Goal: Entertainment & Leisure: Browse casually

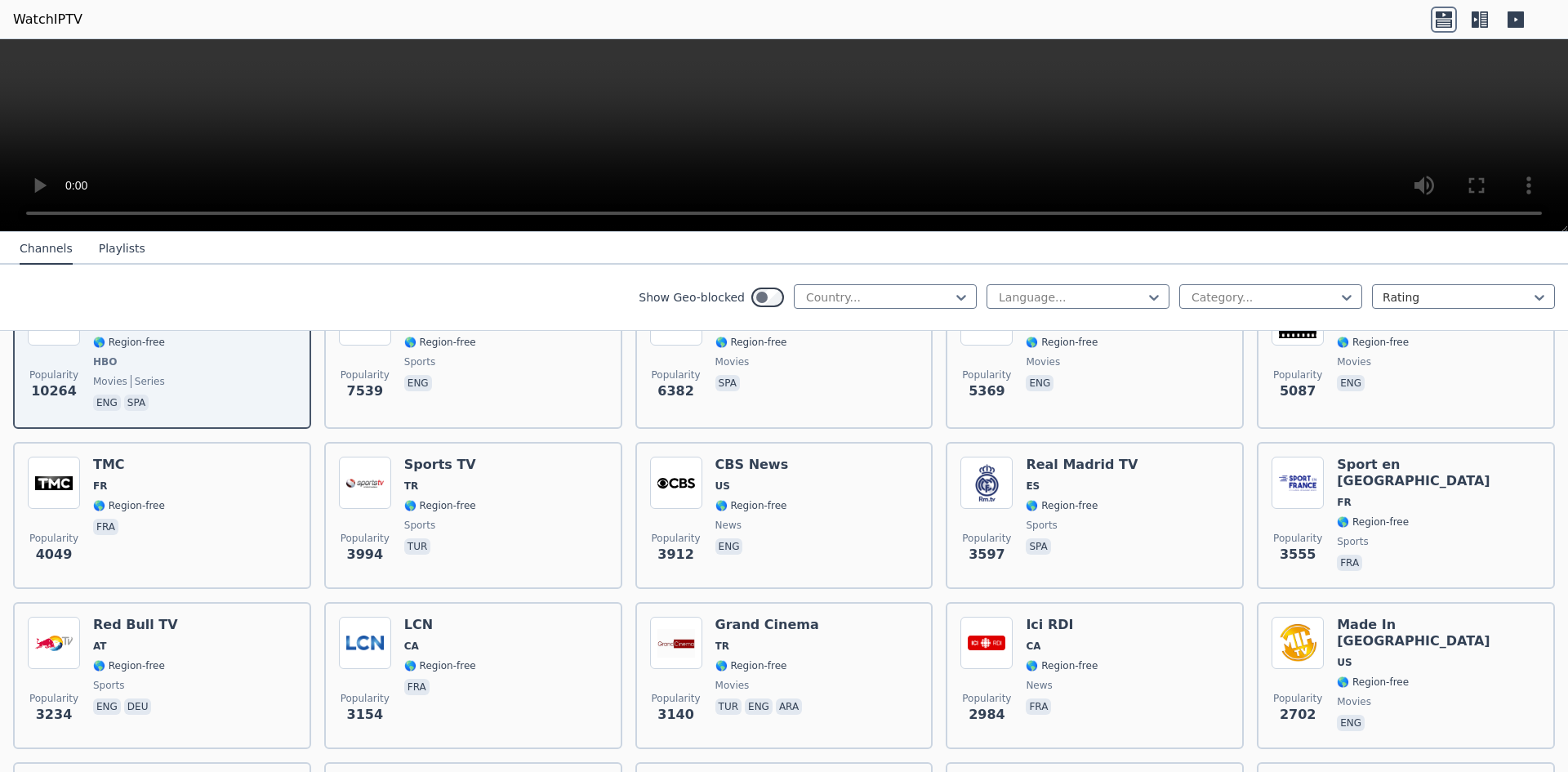
scroll to position [245, 0]
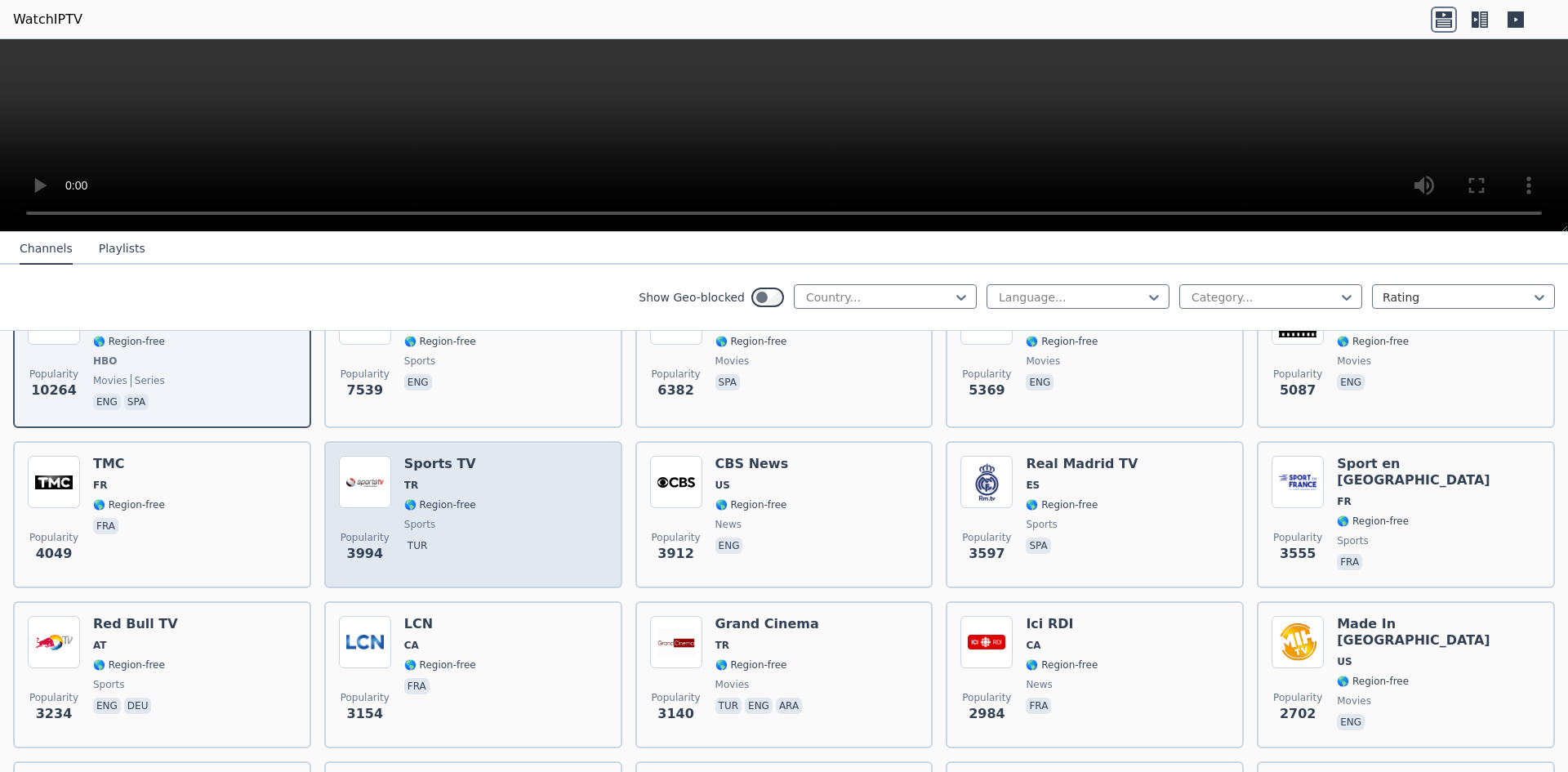
drag, startPoint x: 446, startPoint y: 451, endPoint x: 480, endPoint y: 472, distance: 40.0
click at [480, 472] on div "Popularity 3994 Sports TV TR 🌎 Region-free sports tur" at bounding box center [473, 514] width 269 height 118
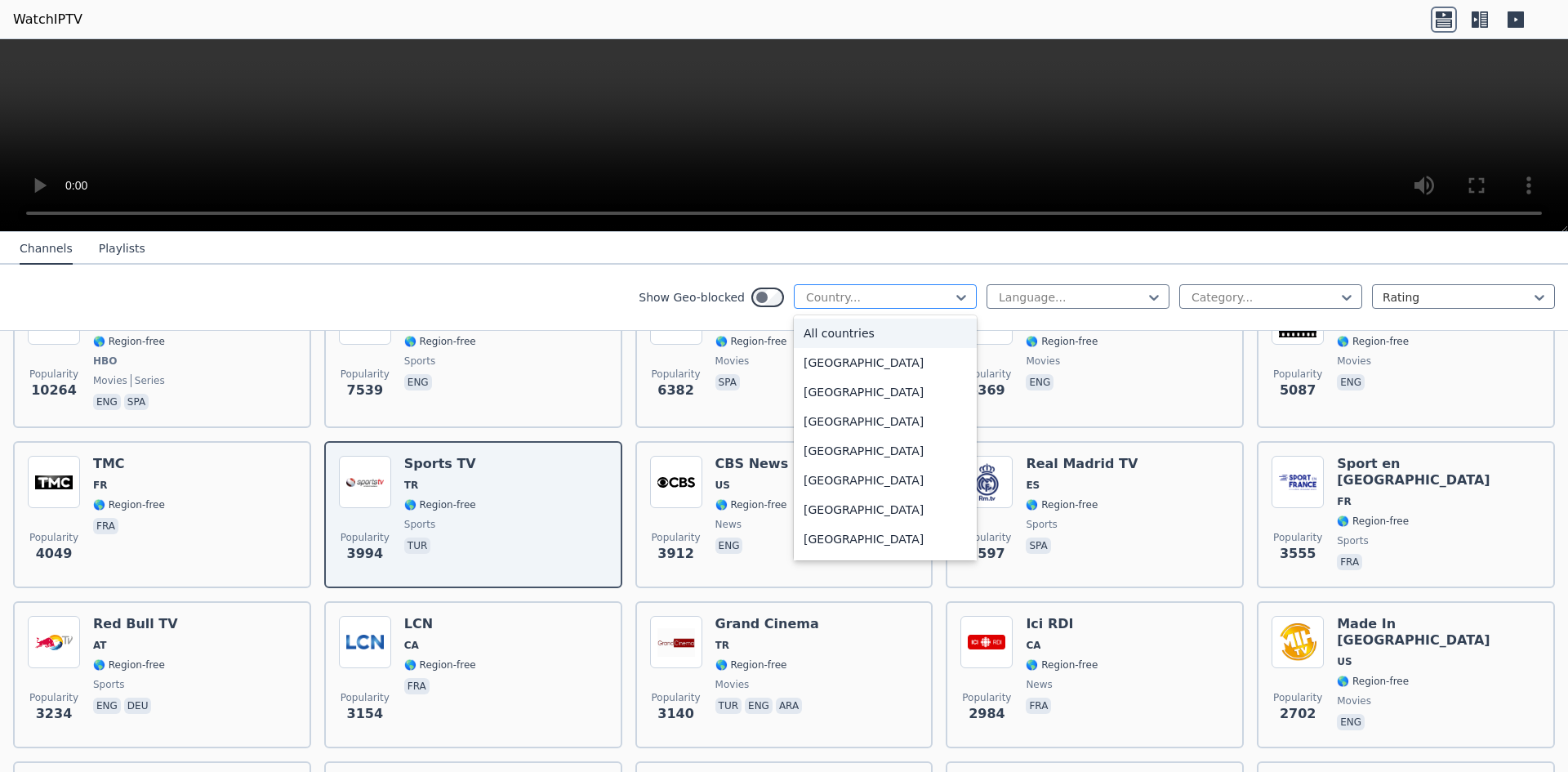
click at [921, 295] on div at bounding box center [879, 297] width 149 height 17
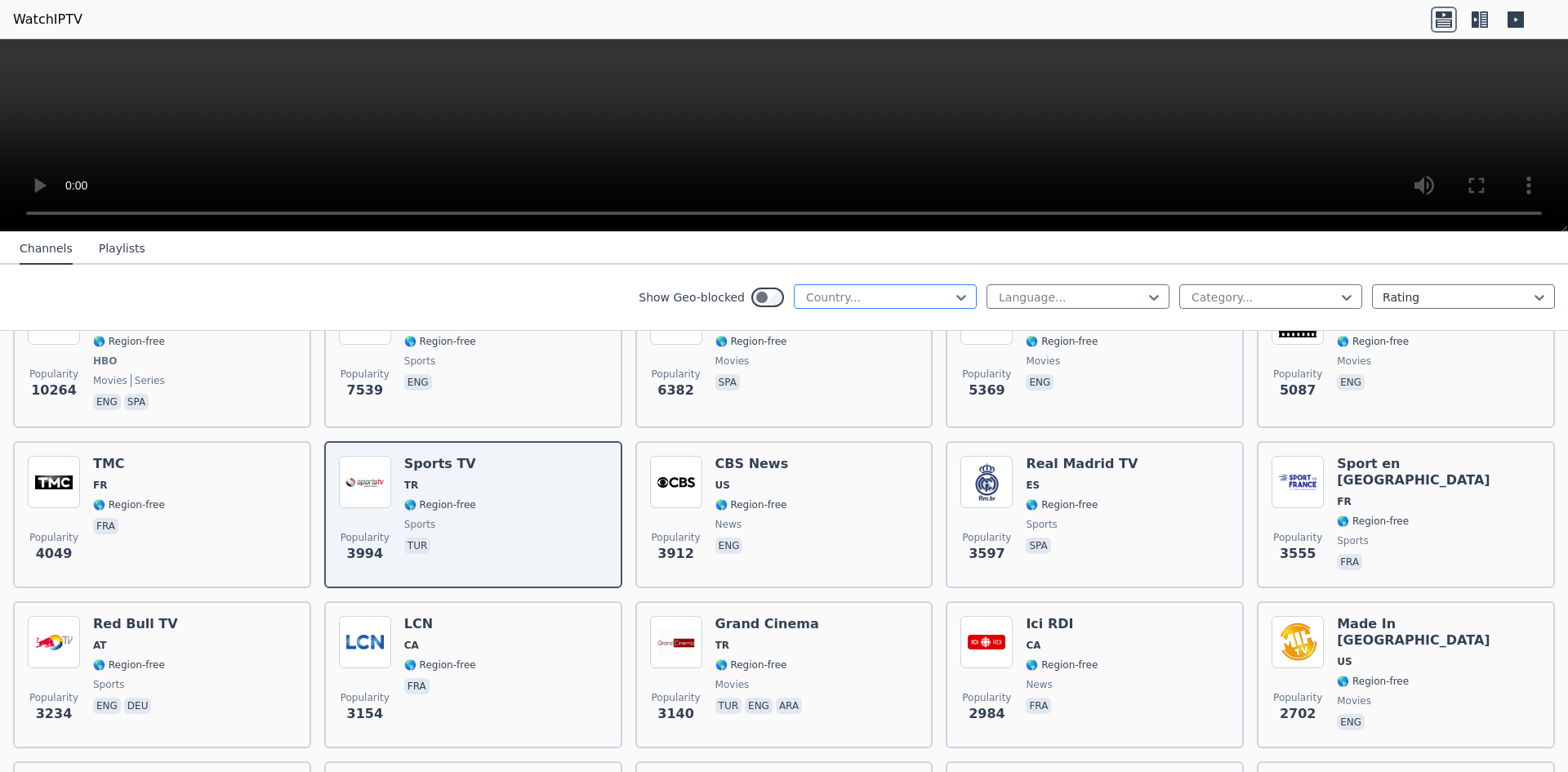
click at [921, 295] on div at bounding box center [879, 297] width 149 height 17
click at [1165, 290] on div "Language... Category... Rating" at bounding box center [1270, 297] width 569 height 26
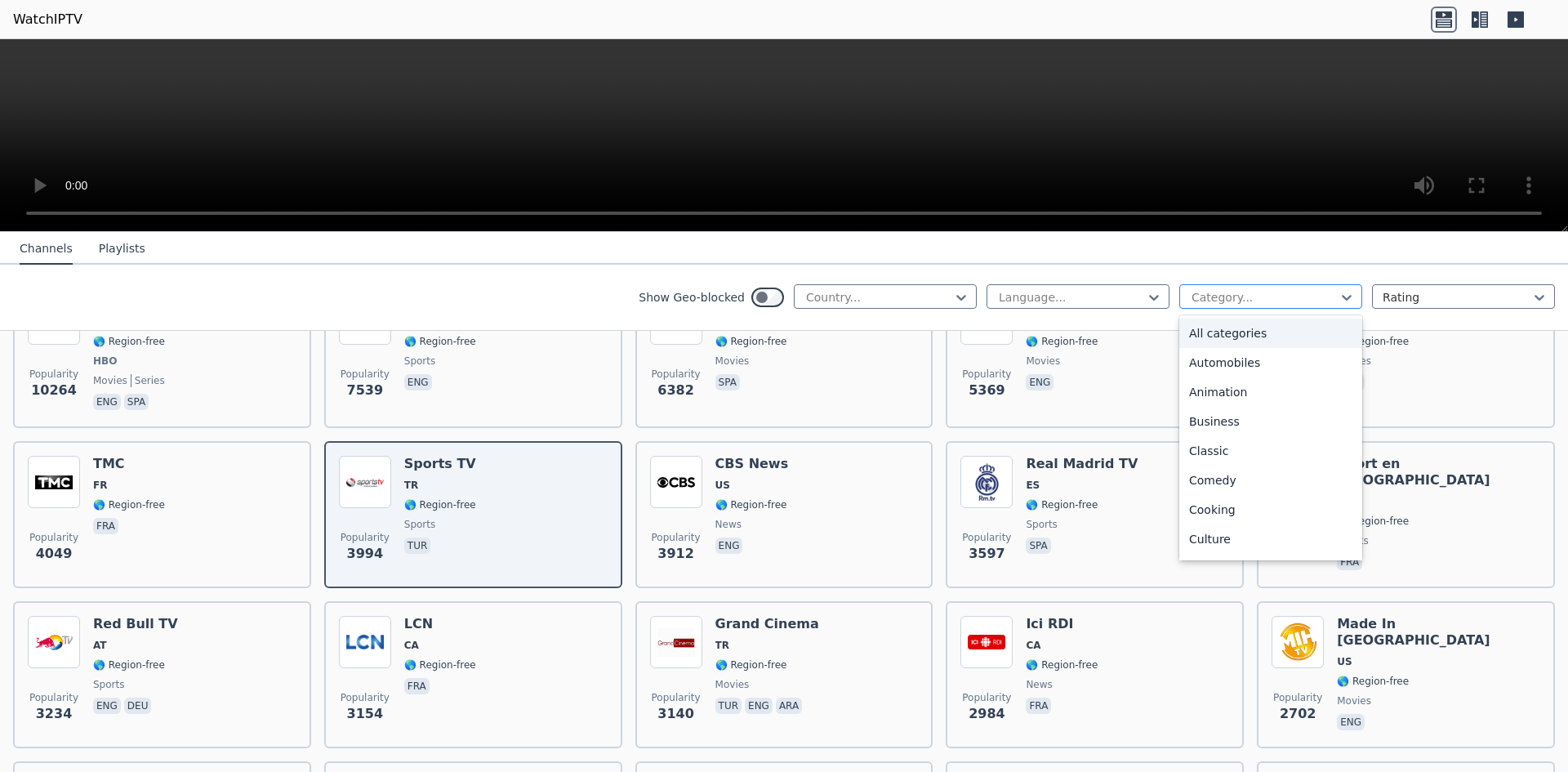
click at [1199, 299] on div at bounding box center [1264, 297] width 149 height 17
click at [1210, 539] on div "Sports" at bounding box center [1270, 548] width 183 height 30
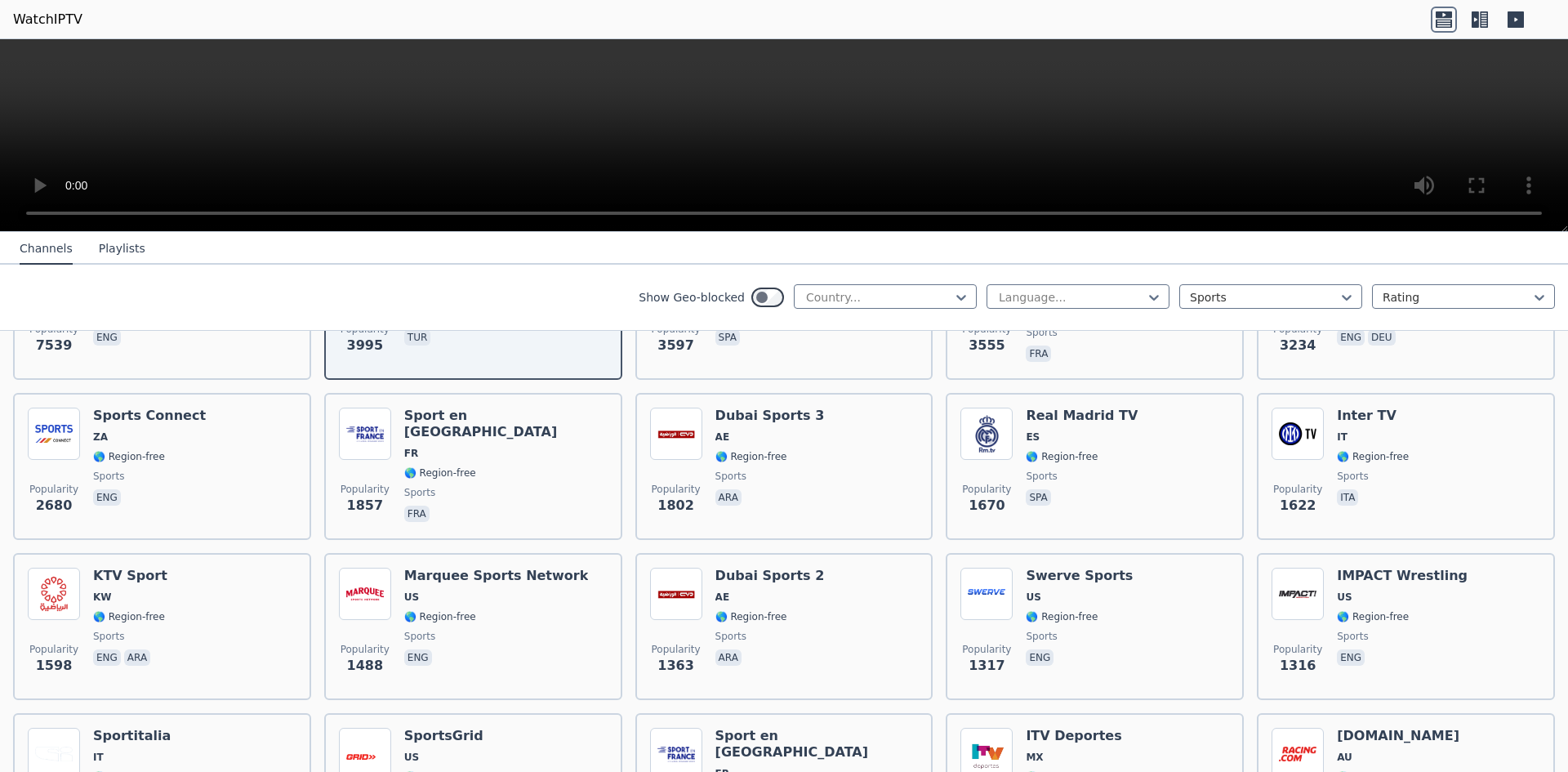
scroll to position [327, 0]
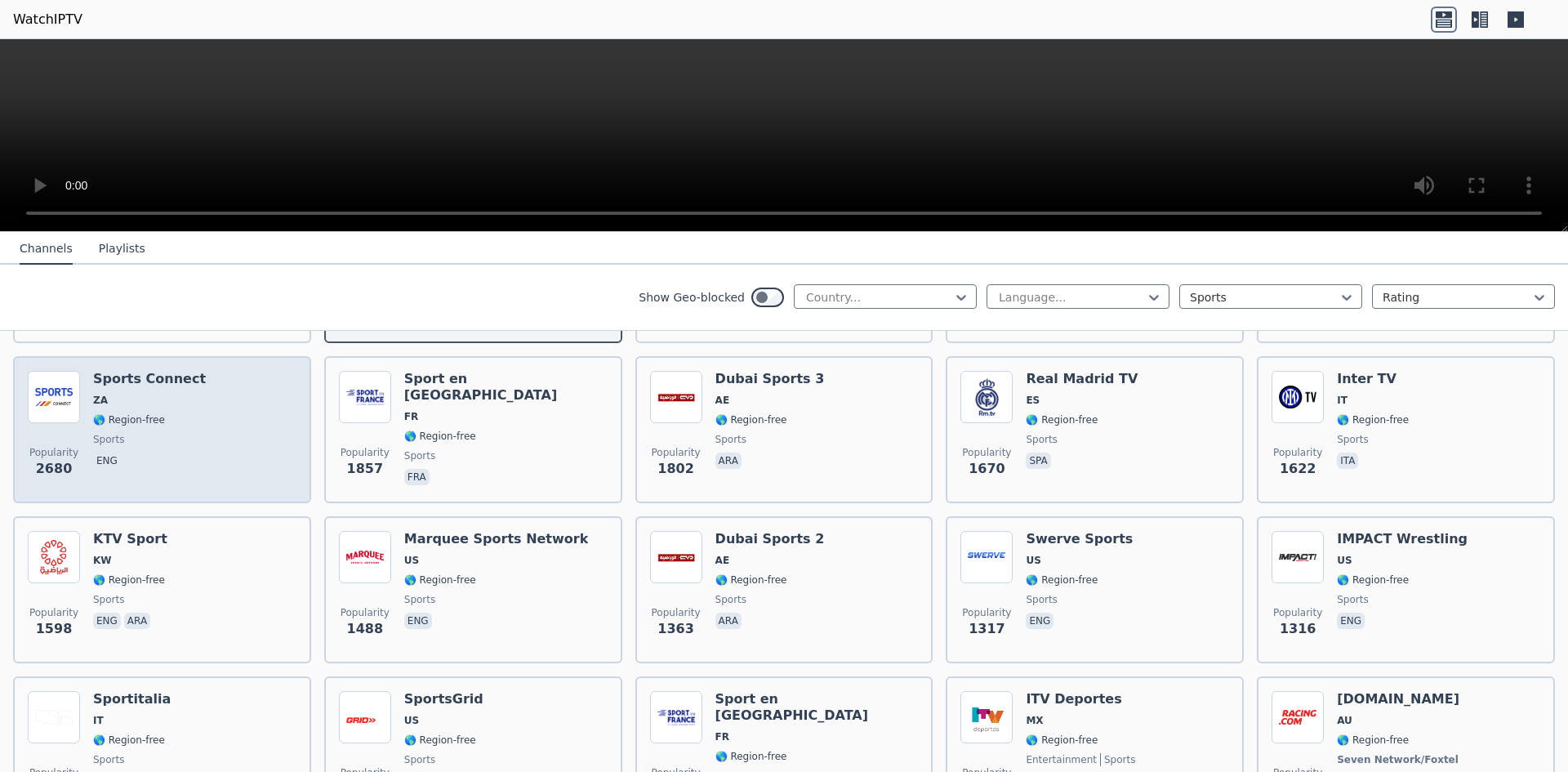
click at [190, 408] on div "Popularity 2680 Sports Connect ZA 🌎 Region-free sports eng" at bounding box center [162, 429] width 269 height 118
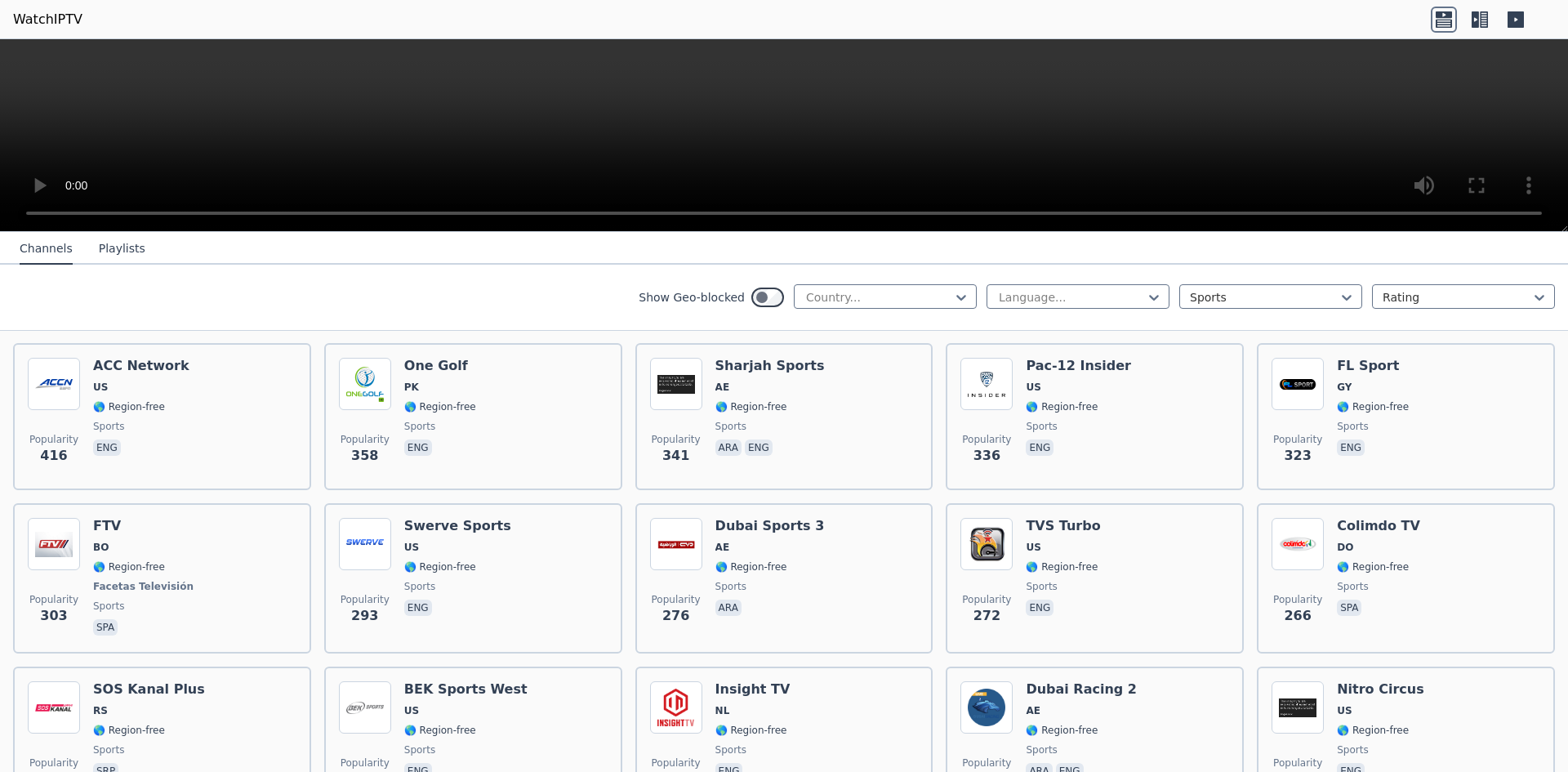
scroll to position [1633, 0]
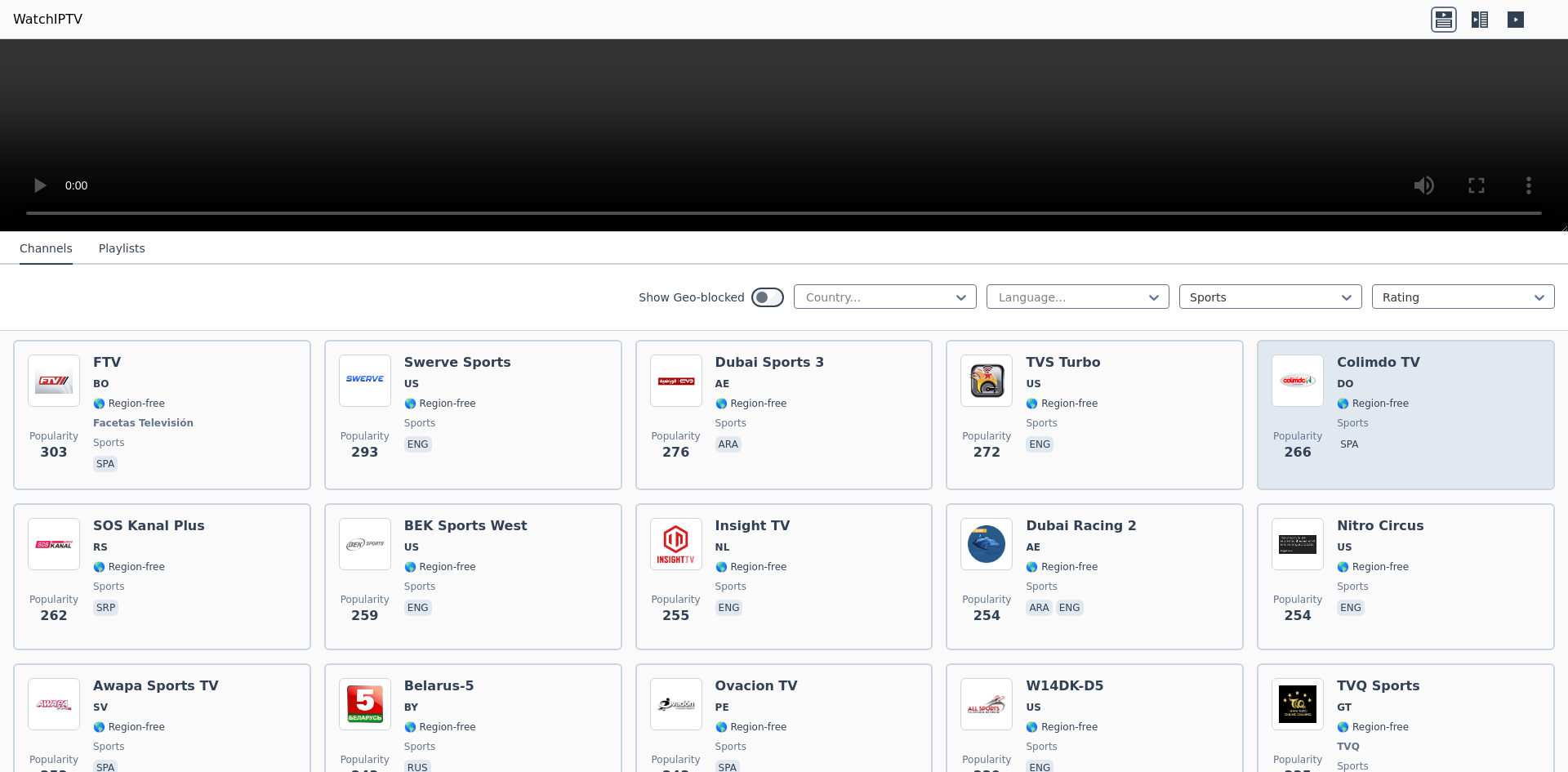
click at [1399, 386] on div "Popularity 266 Colimdo TV DO 🌎 Region-free sports spa" at bounding box center [1406, 415] width 269 height 121
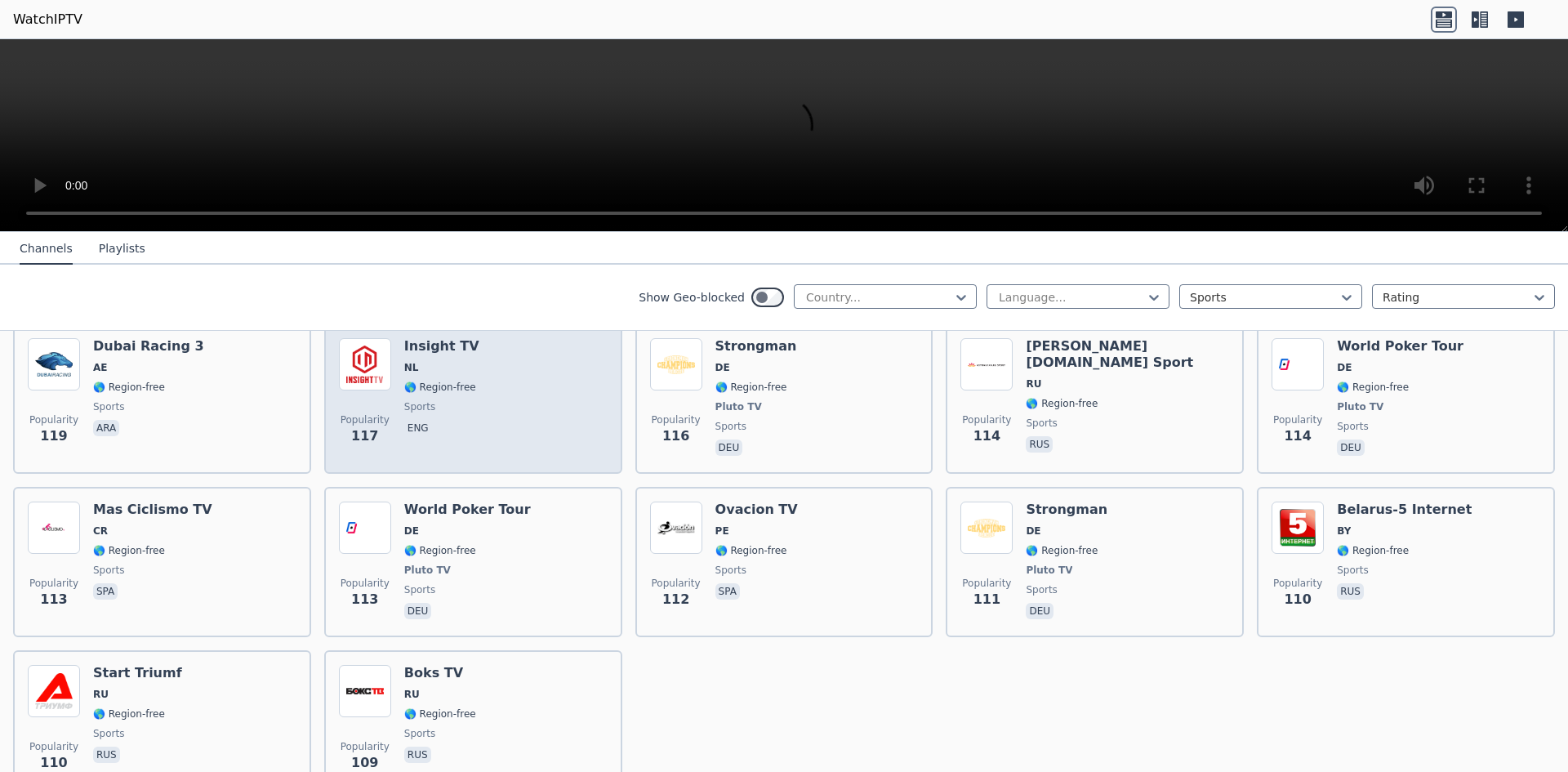
scroll to position [3510, 0]
